Goal: Task Accomplishment & Management: Use online tool/utility

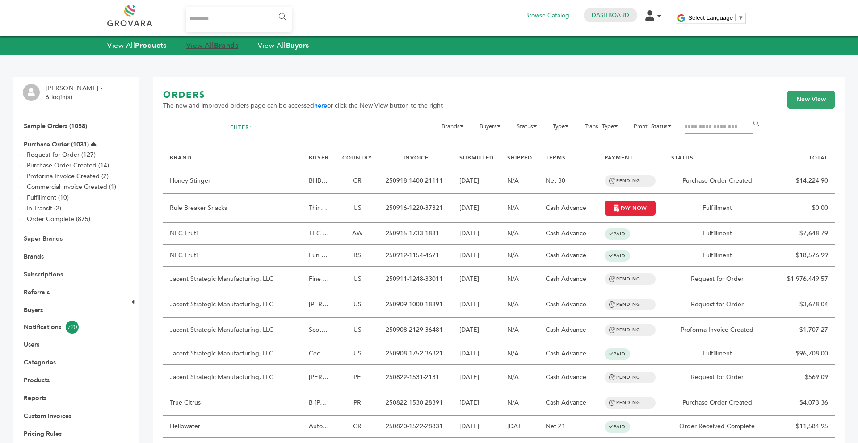
click at [202, 50] on link "View All Brands" at bounding box center [212, 46] width 52 height 10
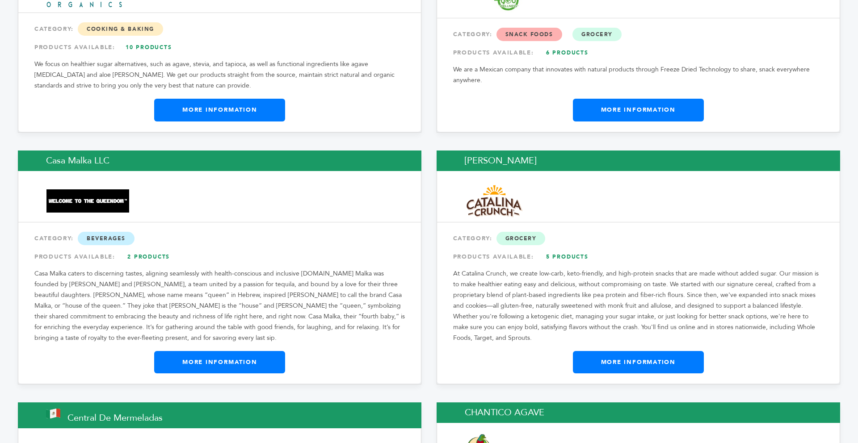
scroll to position [3092, 0]
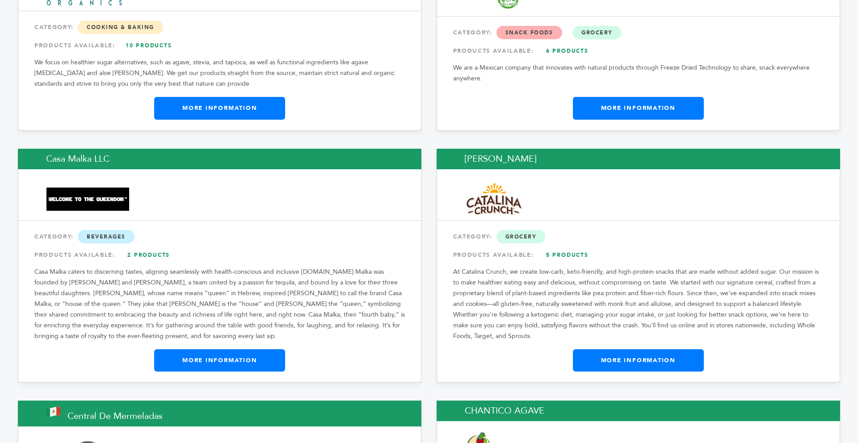
click at [641, 314] on div "Catalina Snacks CATEGORY: Grocery PRODUCTS AVAILABLE: 5 Products At Catalina Cr…" at bounding box center [638, 266] width 403 height 234
click at [641, 349] on link "More Information" at bounding box center [638, 360] width 131 height 22
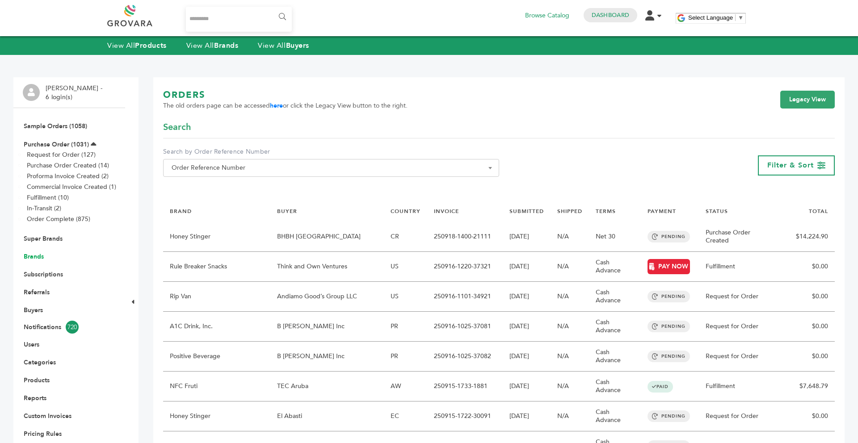
click at [32, 258] on link "Brands" at bounding box center [34, 256] width 20 height 8
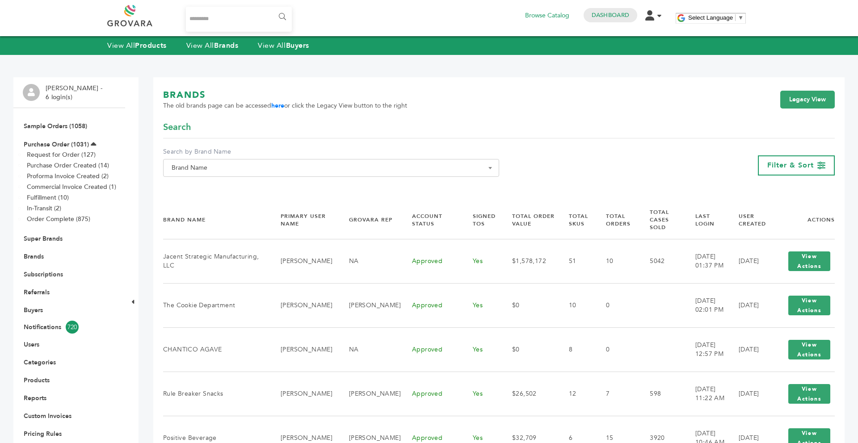
click at [230, 169] on span "Brand Name" at bounding box center [331, 168] width 326 height 13
click at [214, 184] on input "Search" at bounding box center [331, 184] width 332 height 11
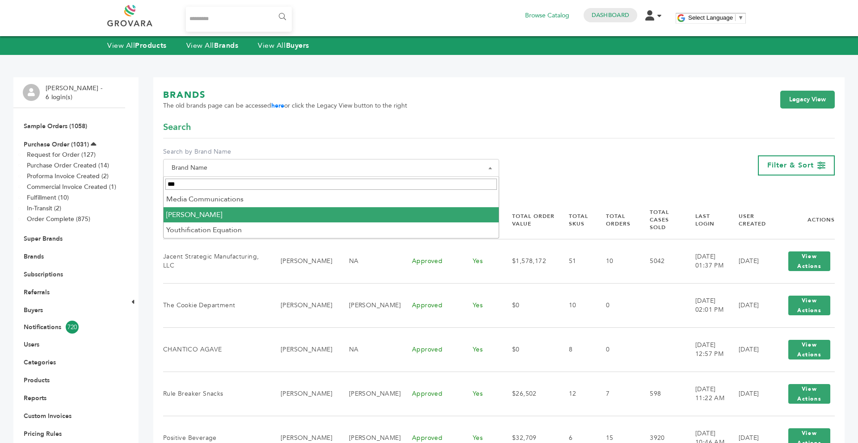
type input "***"
select select "**********"
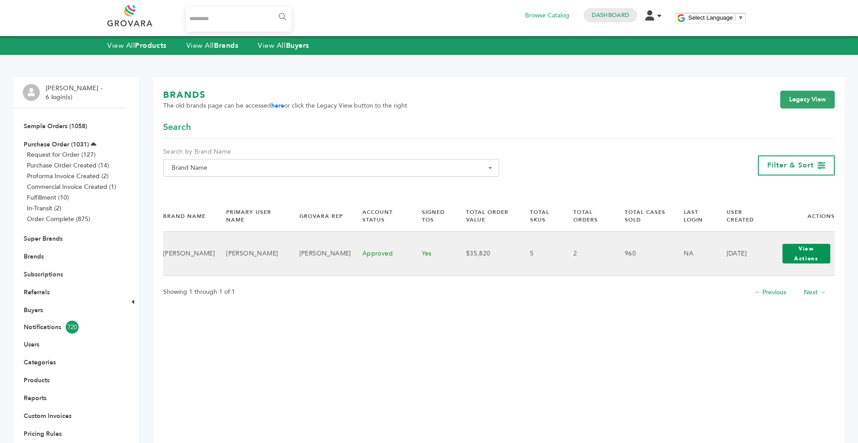
click at [786, 255] on button "View Actions" at bounding box center [806, 254] width 48 height 20
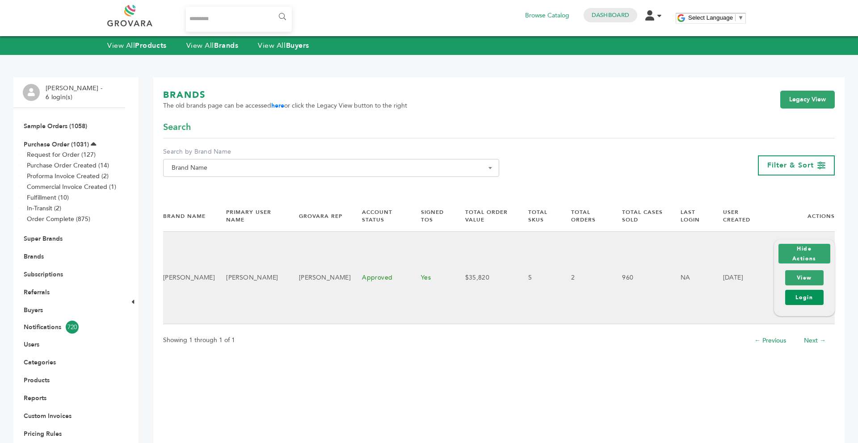
click at [789, 294] on link "Login" at bounding box center [804, 297] width 38 height 15
